Goal: Information Seeking & Learning: Learn about a topic

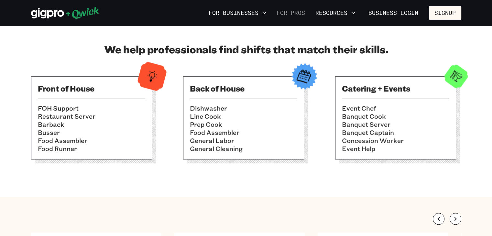
click at [301, 13] on link "For Pros" at bounding box center [291, 12] width 34 height 11
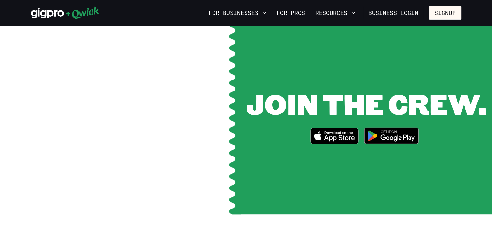
scroll to position [840, 0]
